Goal: Navigation & Orientation: Find specific page/section

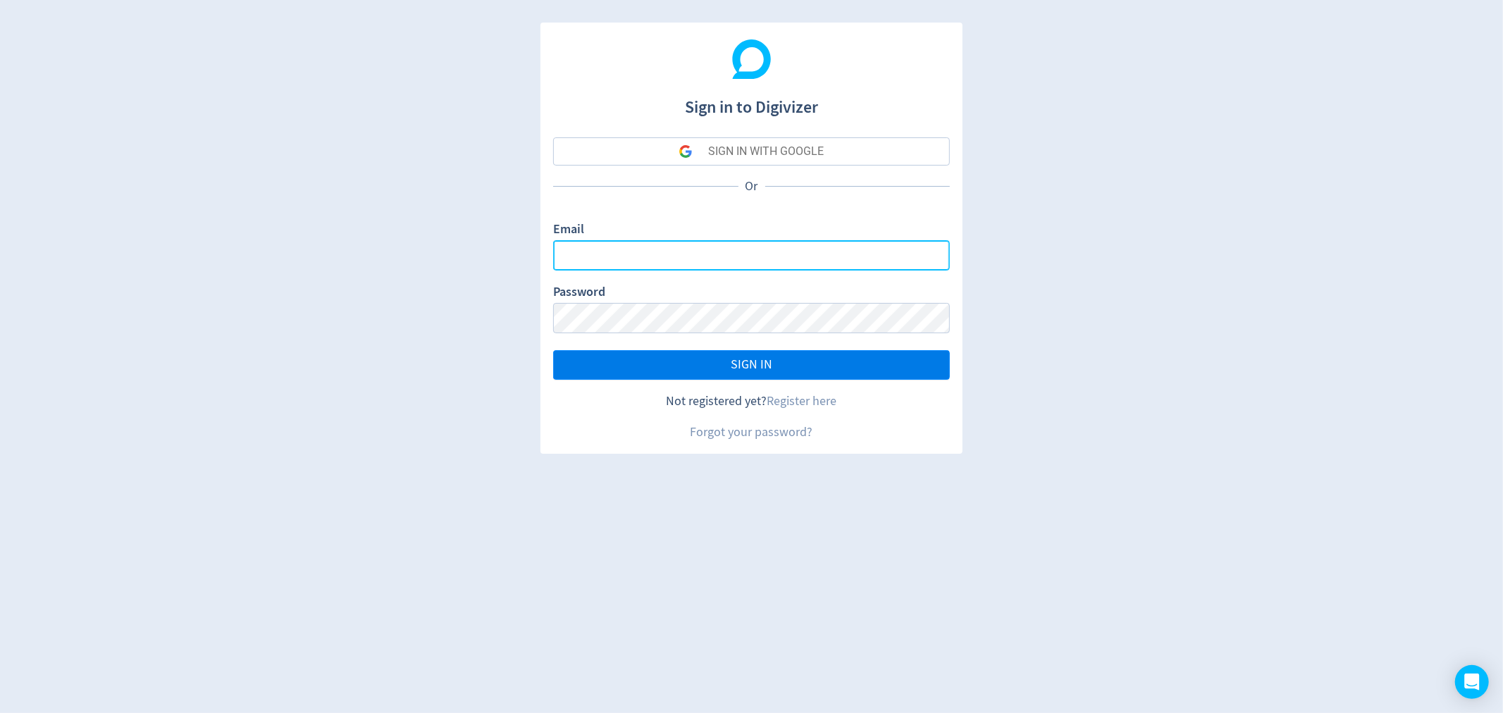
type input "[EMAIL_ADDRESS][PERSON_NAME][DOMAIN_NAME]"
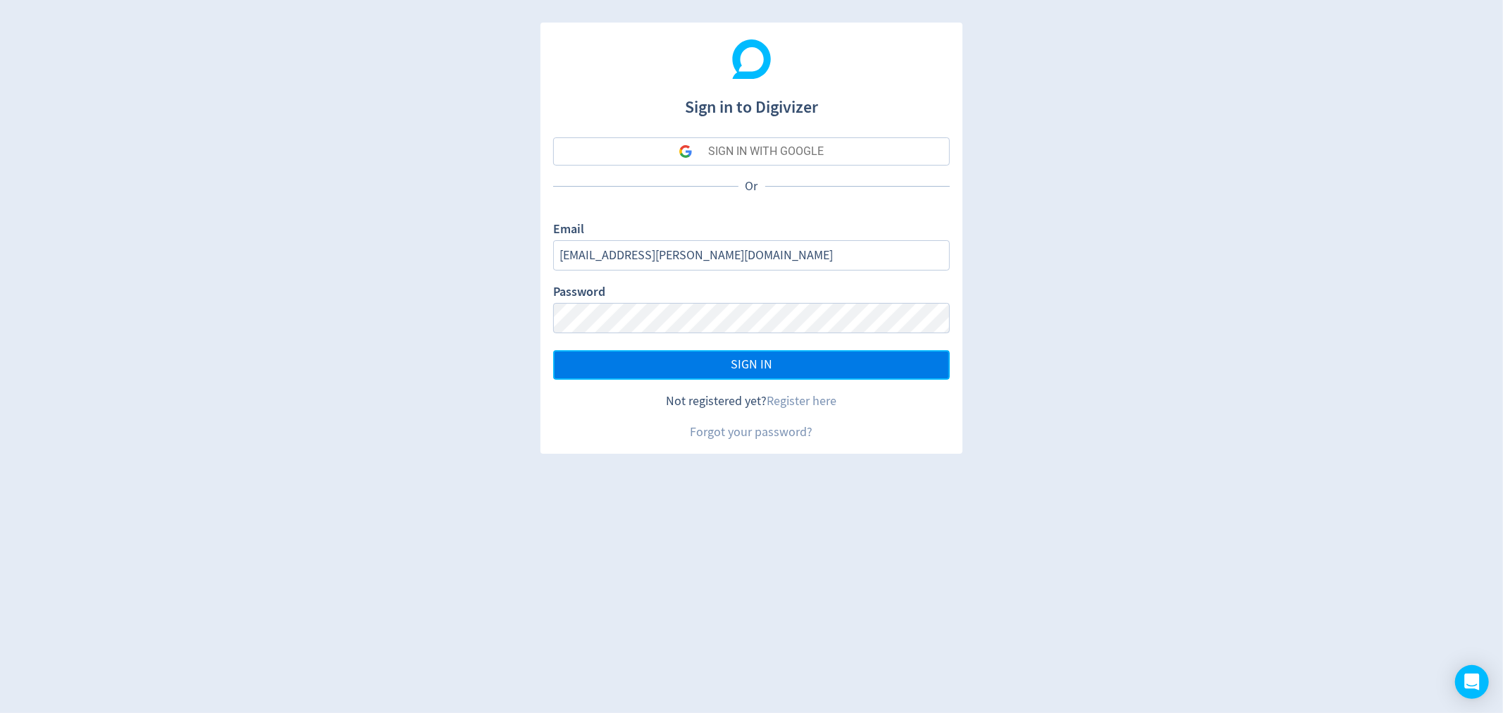
click at [769, 362] on span "SIGN IN" at bounding box center [752, 365] width 42 height 13
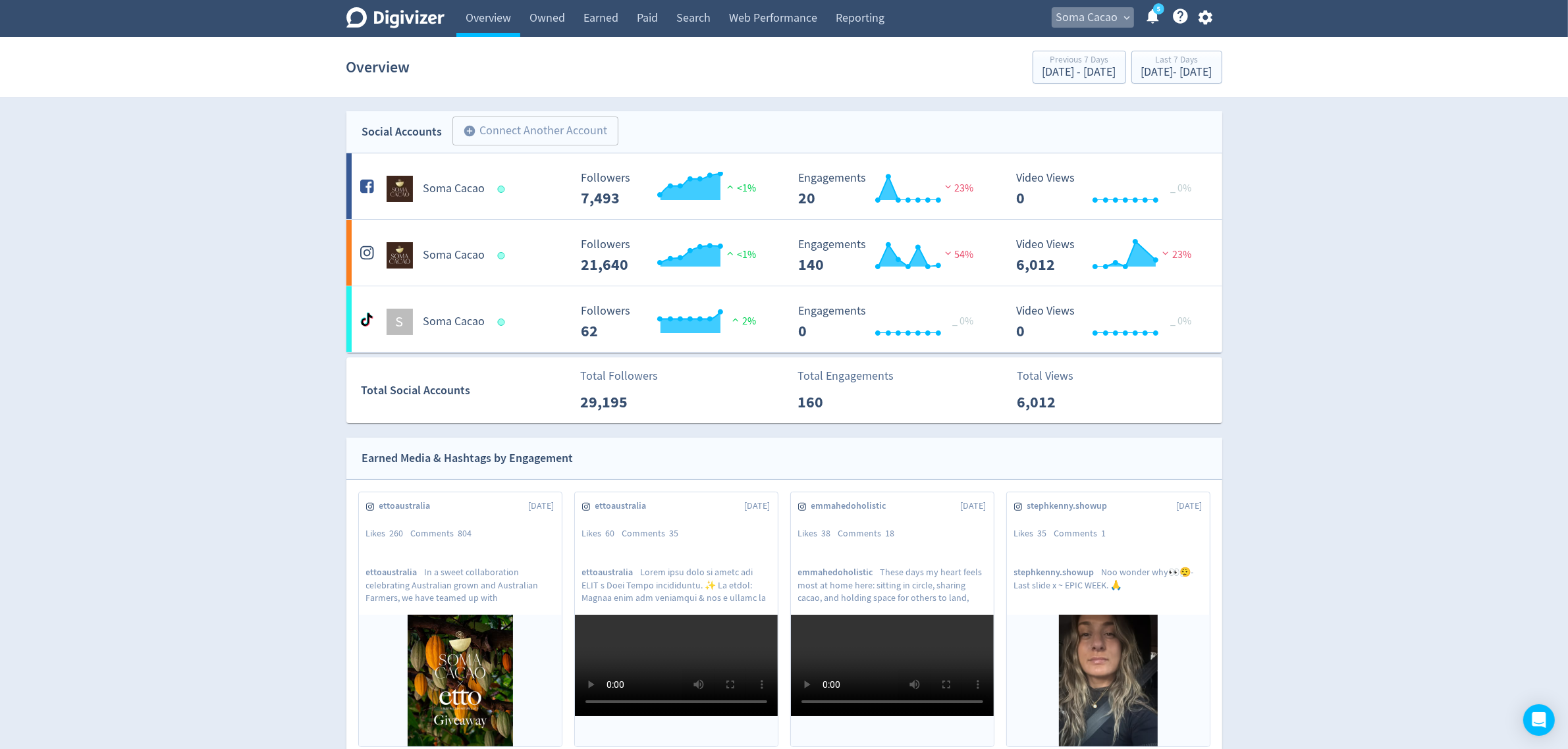
click at [1090, 19] on span "Soma Cacao" at bounding box center [1088, 18] width 62 height 21
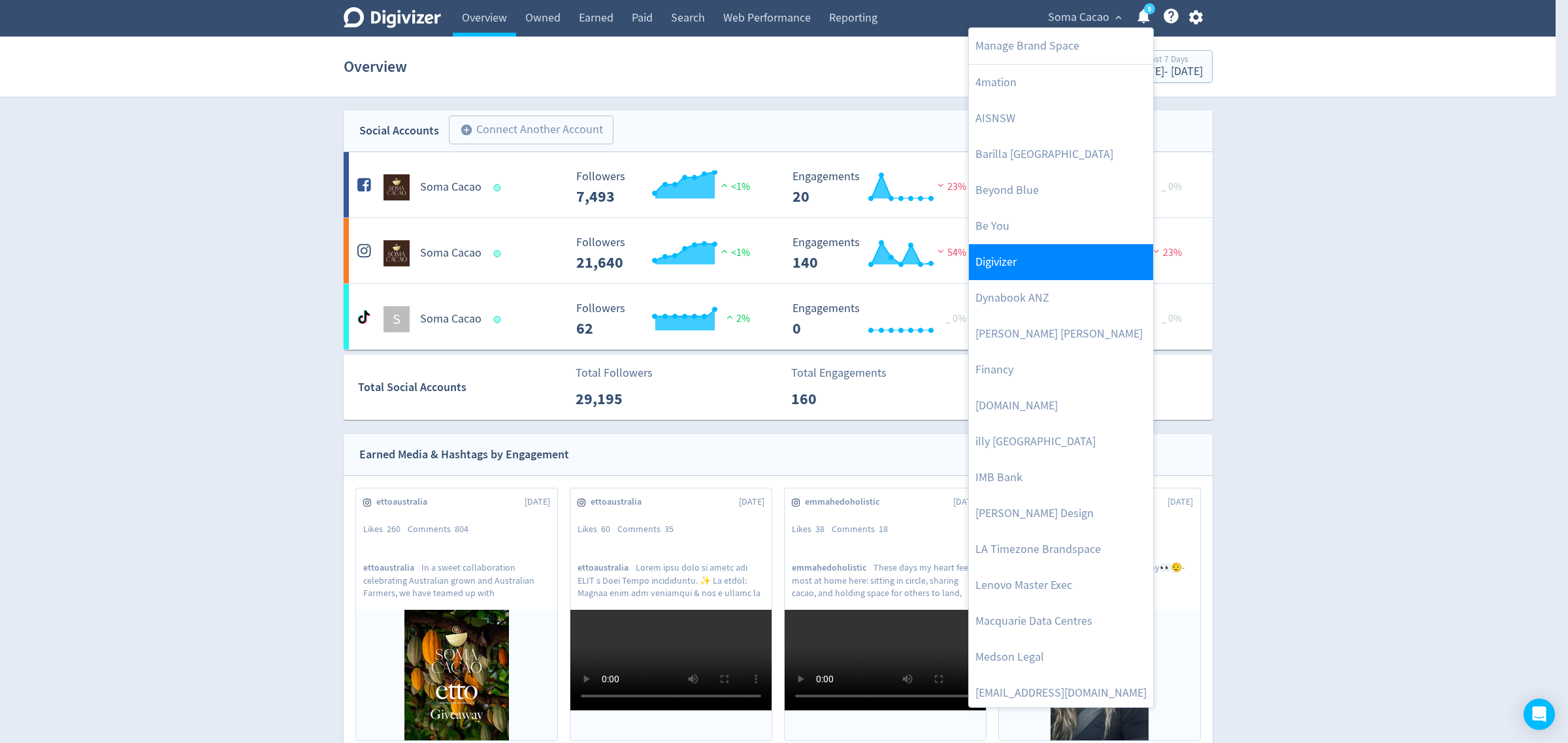
click at [1009, 269] on link "Digivizer" at bounding box center [1060, 262] width 184 height 36
